Goal: Task Accomplishment & Management: Use online tool/utility

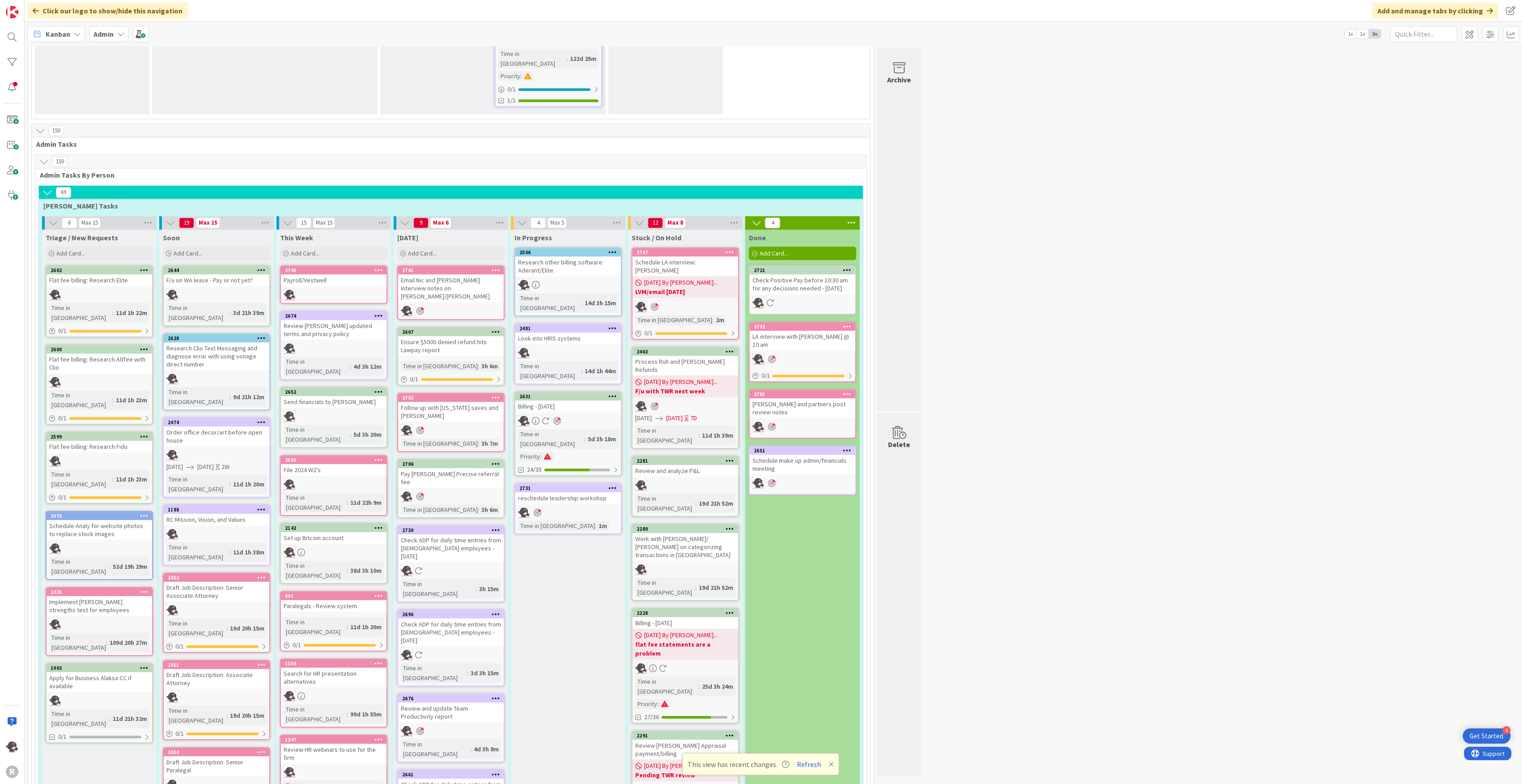
scroll to position [1549, 0]
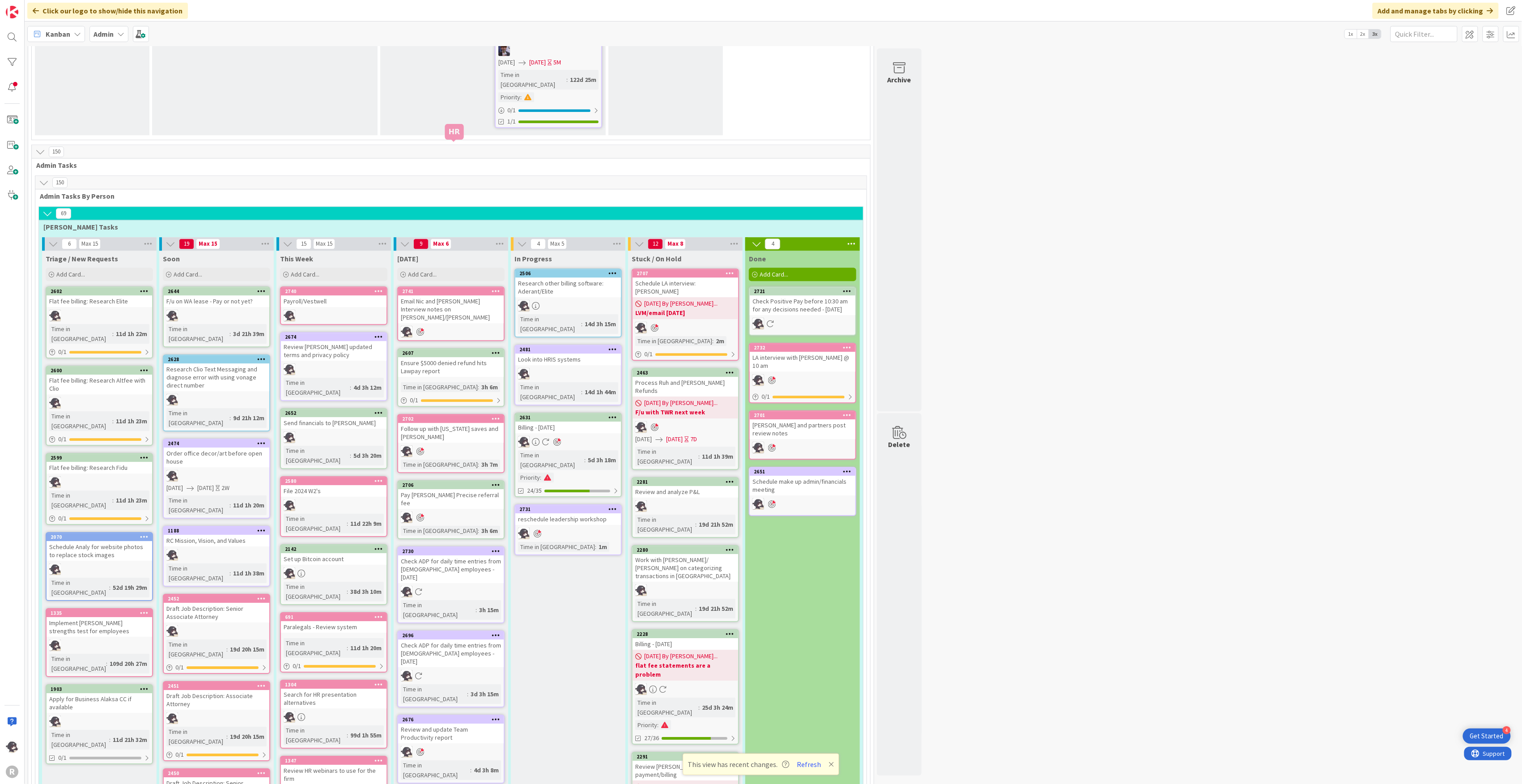
click at [466, 288] on div "2741" at bounding box center [453, 291] width 102 height 6
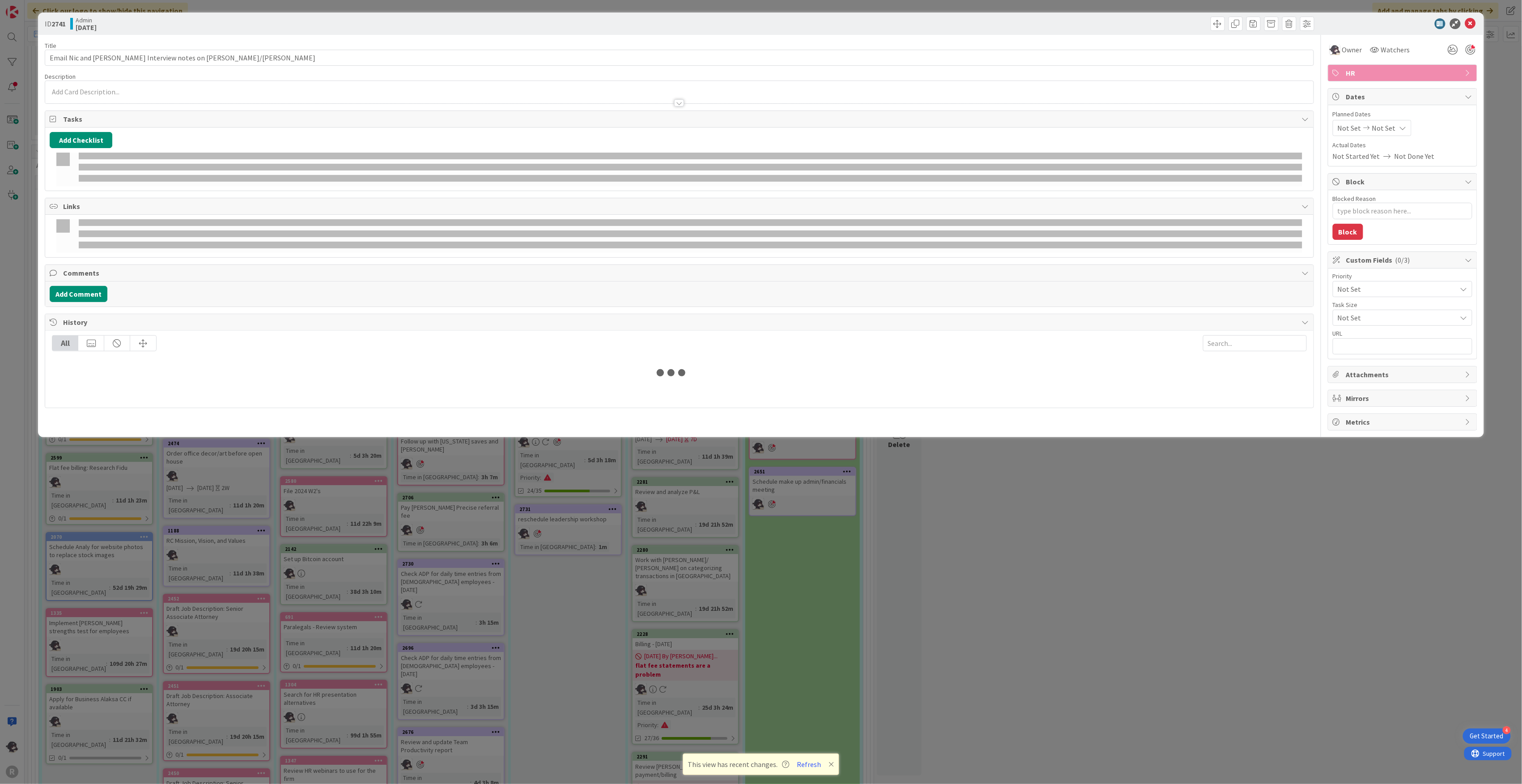
type textarea "x"
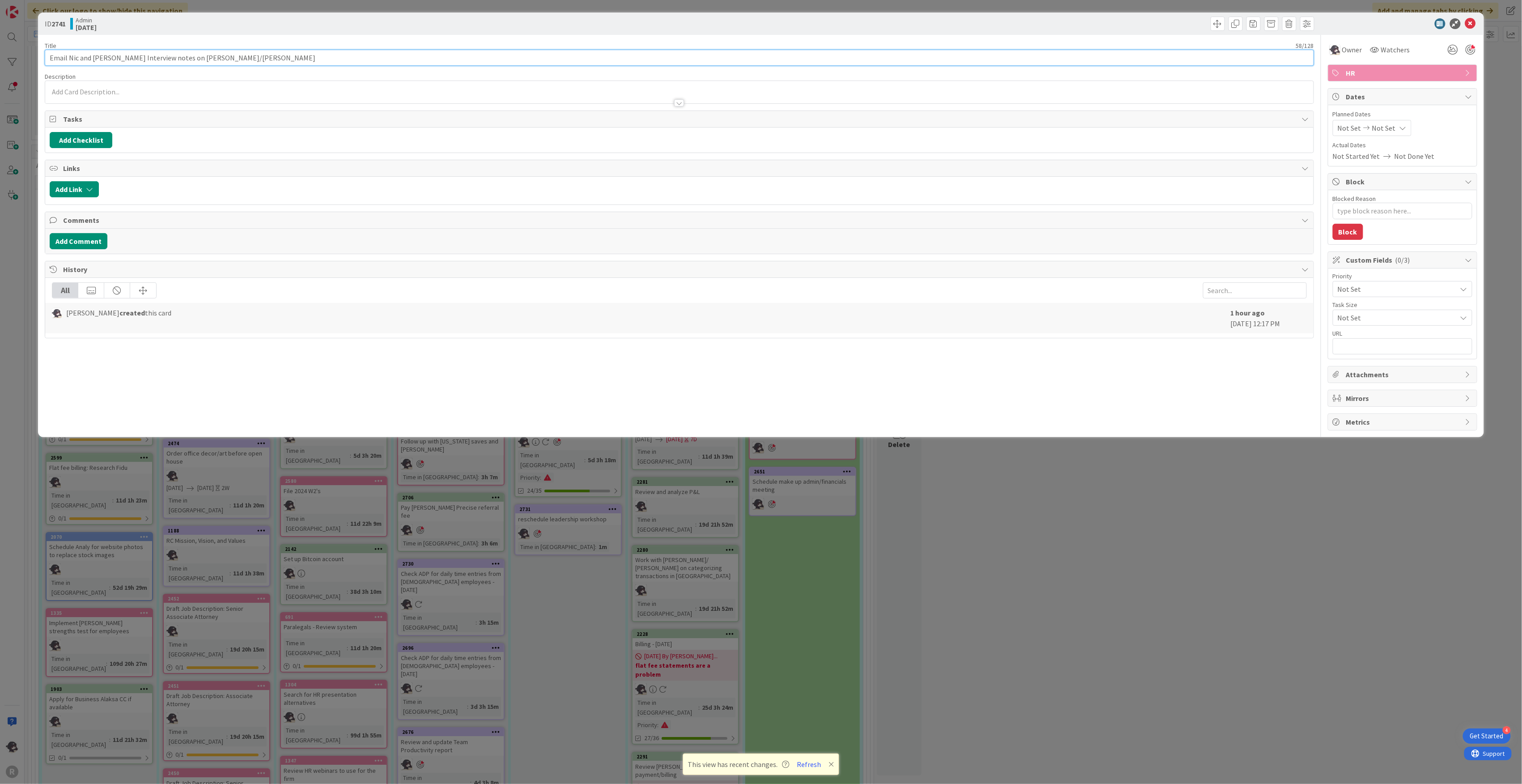
click at [266, 56] on input "Email Nic and [PERSON_NAME] Interview notes on [PERSON_NAME]/[PERSON_NAME]" at bounding box center [679, 57] width 1269 height 16
type input "Email [PERSON_NAME] and [PERSON_NAME] Interview notes on [PERSON_NAME]"
type textarea "x"
type input "Email [PERSON_NAME] and [PERSON_NAME] Interview notes on [PERSON_NAME]"
click at [1291, 22] on span at bounding box center [1289, 24] width 14 height 14
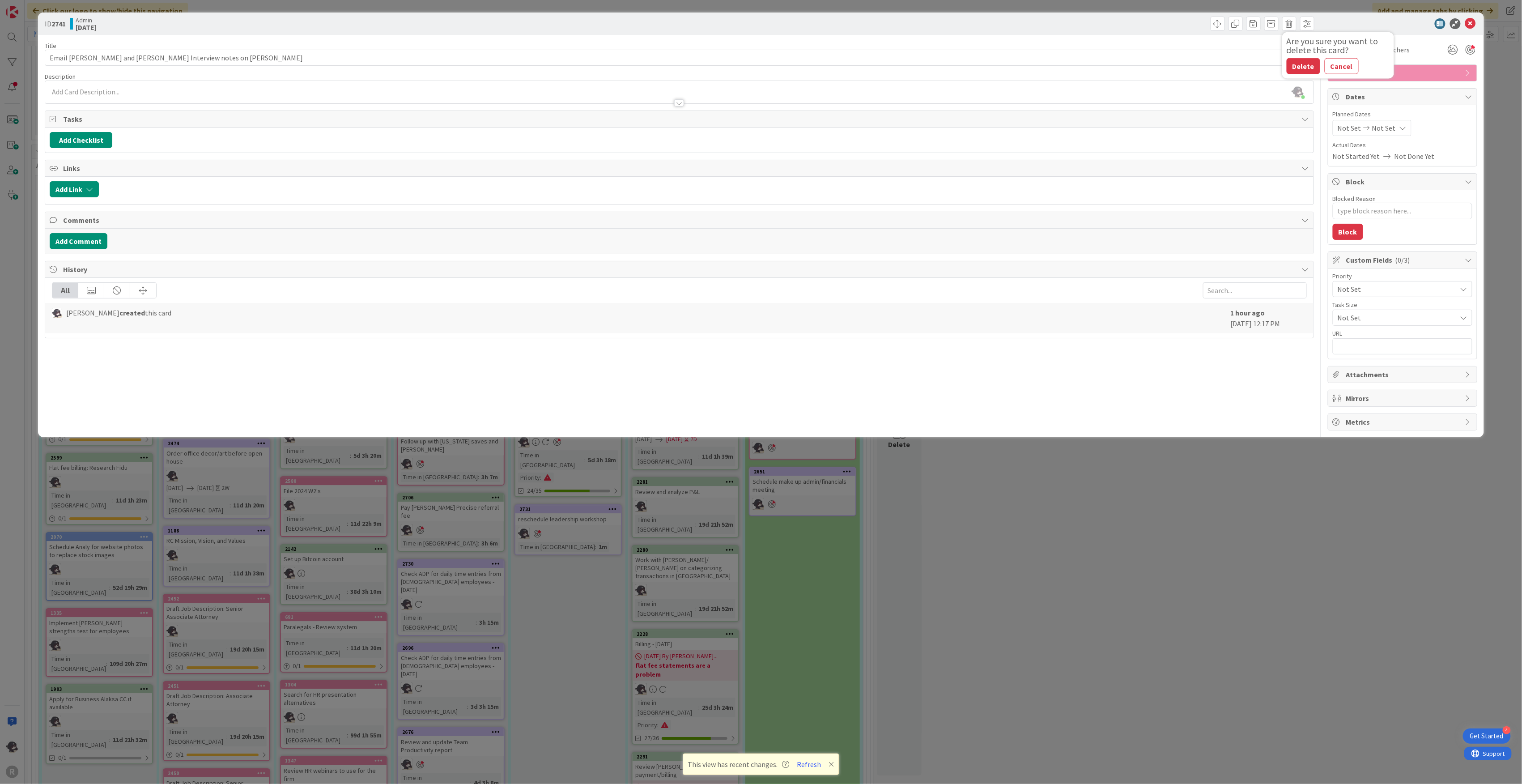
click at [1307, 67] on button "Delete" at bounding box center [1303, 66] width 34 height 16
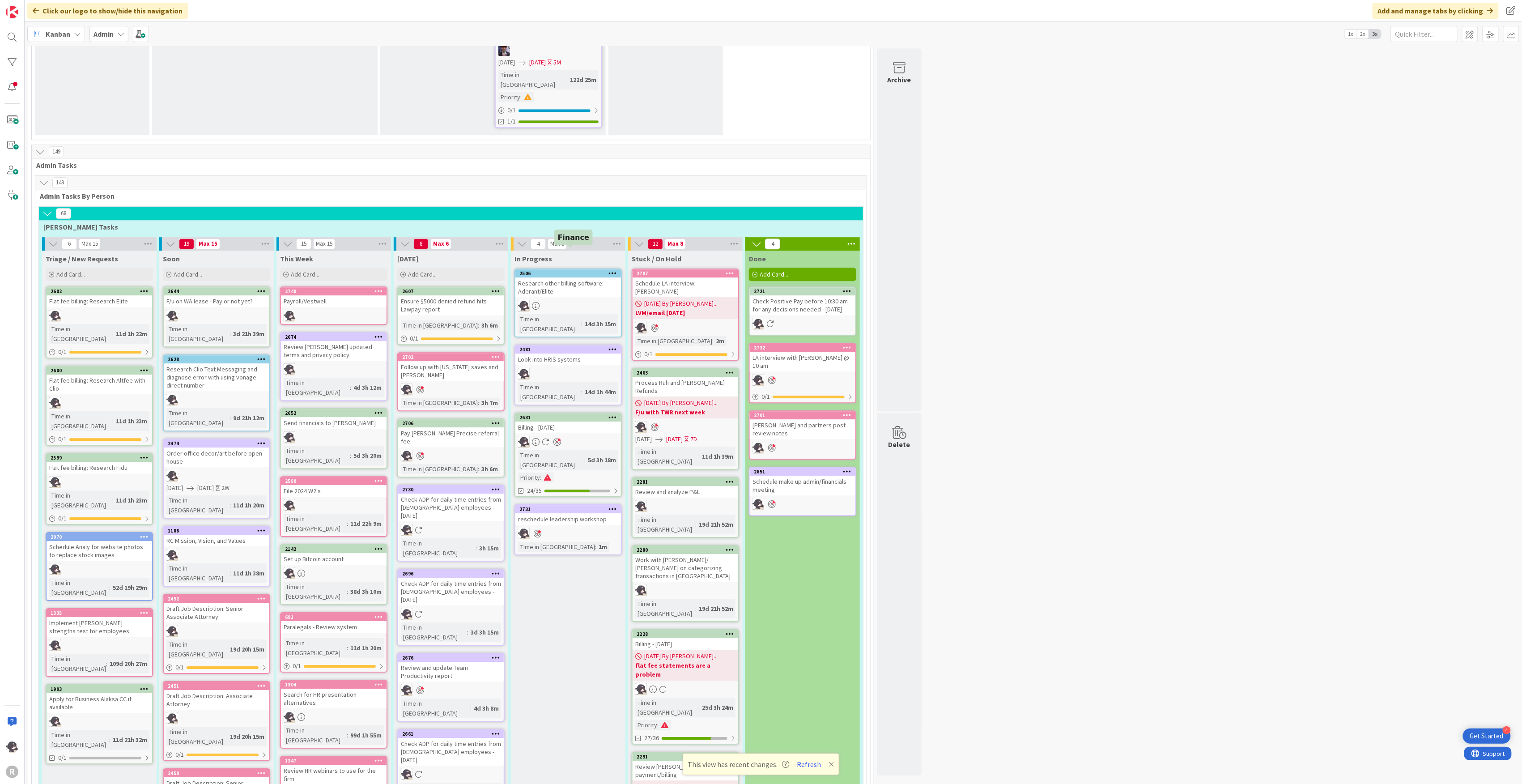
click at [564, 412] on link "2631 Billing - [DATE] Time in [GEOGRAPHIC_DATA] : 5d 3h 18m Priority : 24/35" at bounding box center [568, 454] width 108 height 84
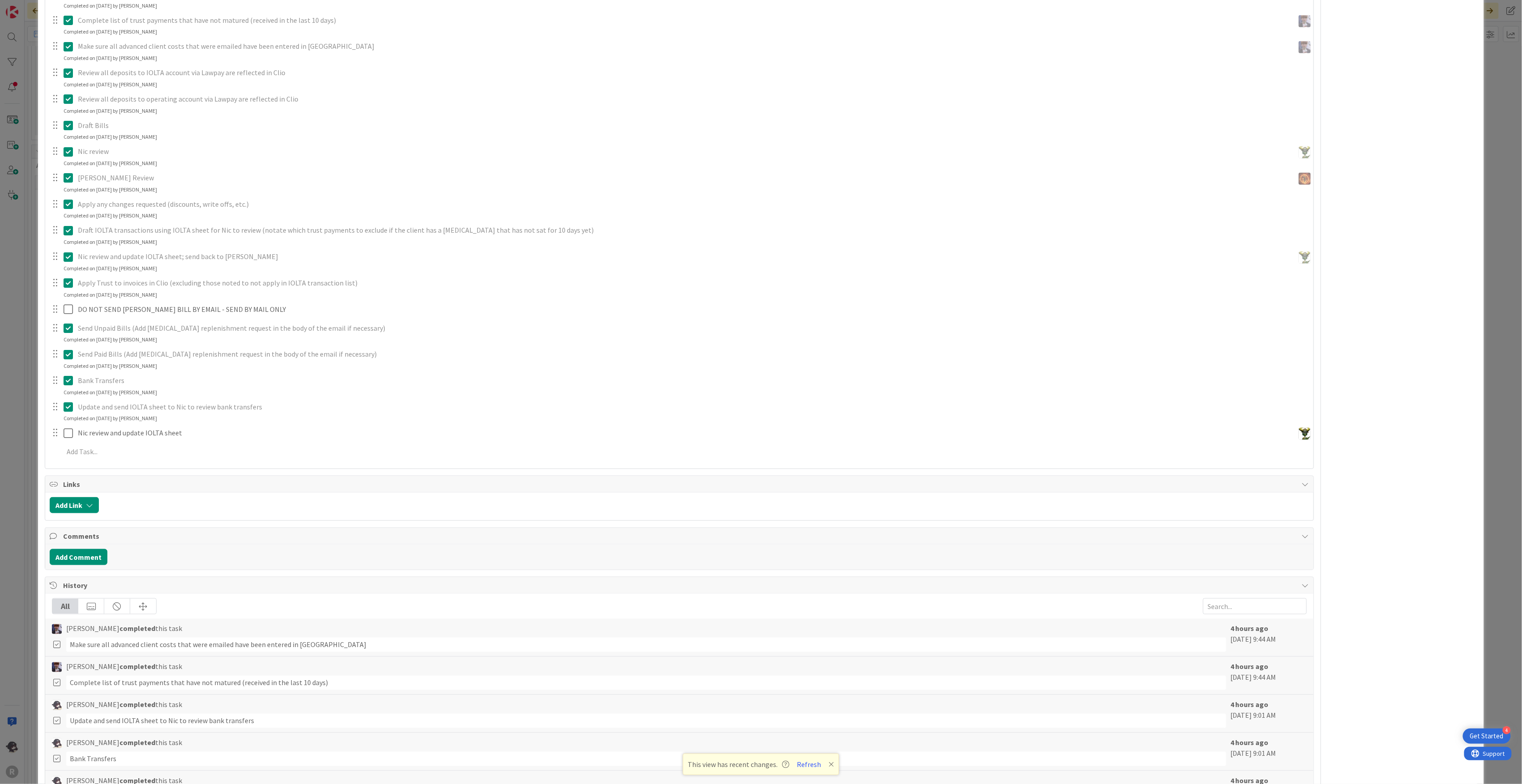
scroll to position [537, 0]
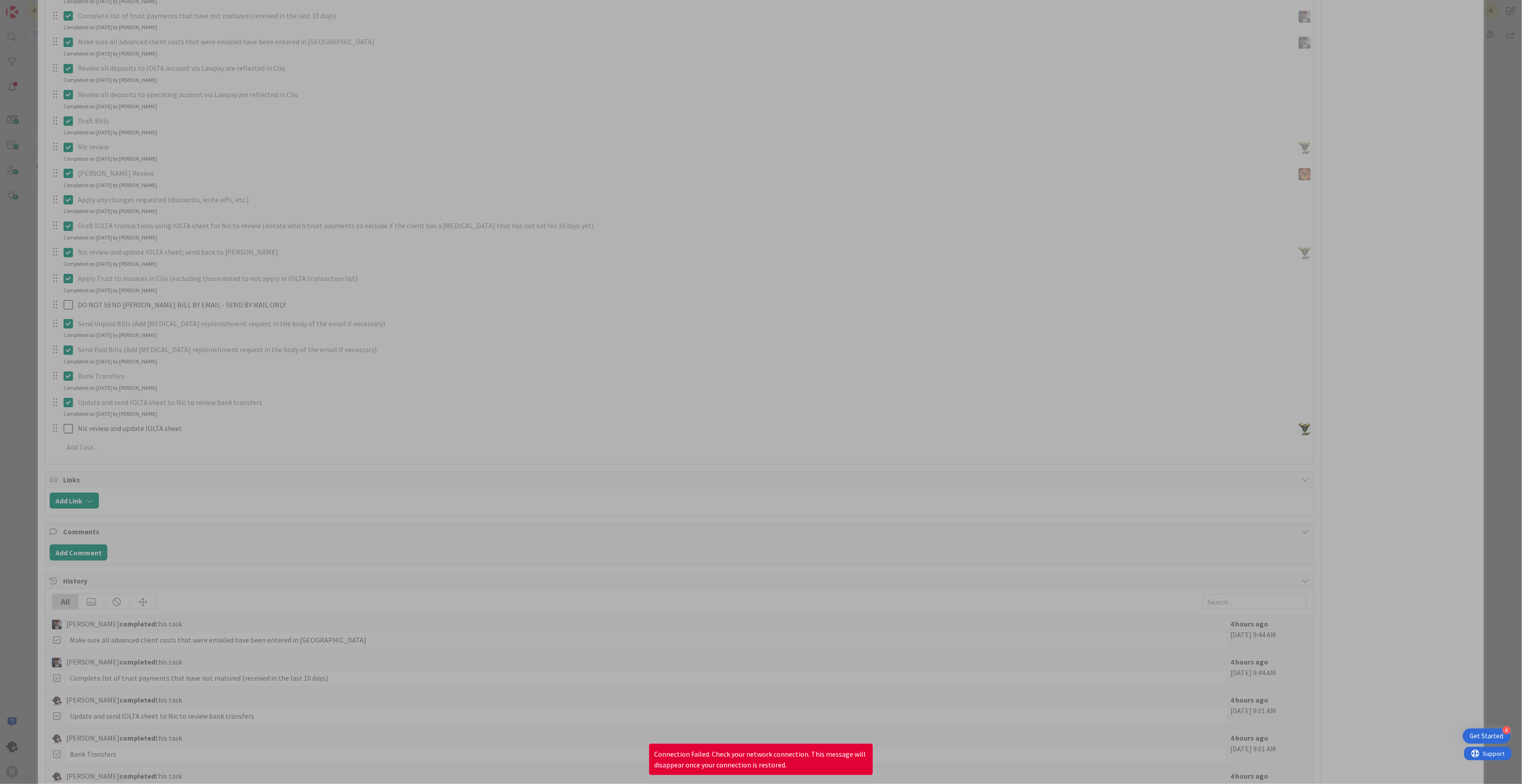
type textarea "x"
